Goal: Find specific page/section: Find specific page/section

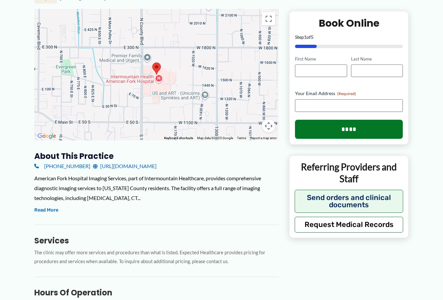
scroll to position [99, 0]
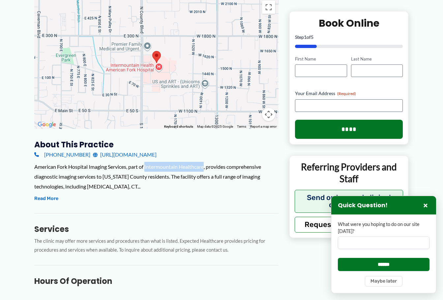
drag, startPoint x: 147, startPoint y: 167, endPoint x: 207, endPoint y: 169, distance: 60.3
click at [207, 169] on div "American Fork Hospital Imaging Services, part of Intermountain Healthcare, prov…" at bounding box center [156, 176] width 244 height 29
copy div "Intermountain Healthcare"
drag, startPoint x: 35, startPoint y: 166, endPoint x: 90, endPoint y: 163, distance: 55.1
click at [90, 163] on div "American Fork Hospital Imaging Services, part of Intermountain Healthcare, prov…" at bounding box center [156, 176] width 244 height 29
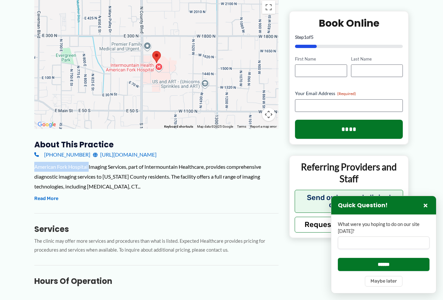
copy div "[GEOGRAPHIC_DATA]"
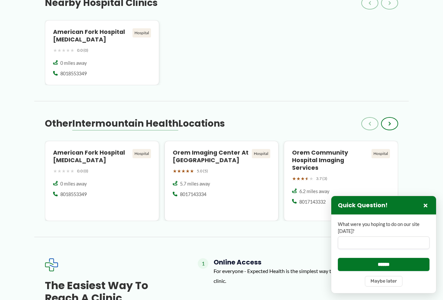
scroll to position [494, 0]
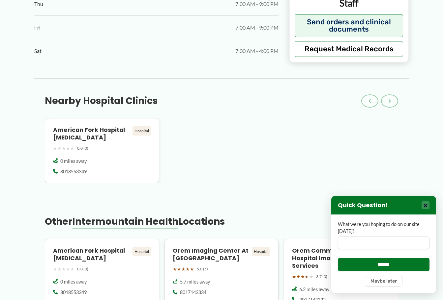
click at [424, 206] on button "×" at bounding box center [425, 206] width 8 height 8
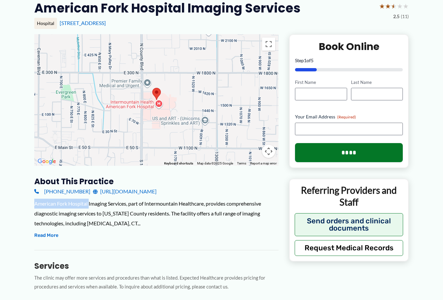
scroll to position [0, 0]
